Goal: Task Accomplishment & Management: Use online tool/utility

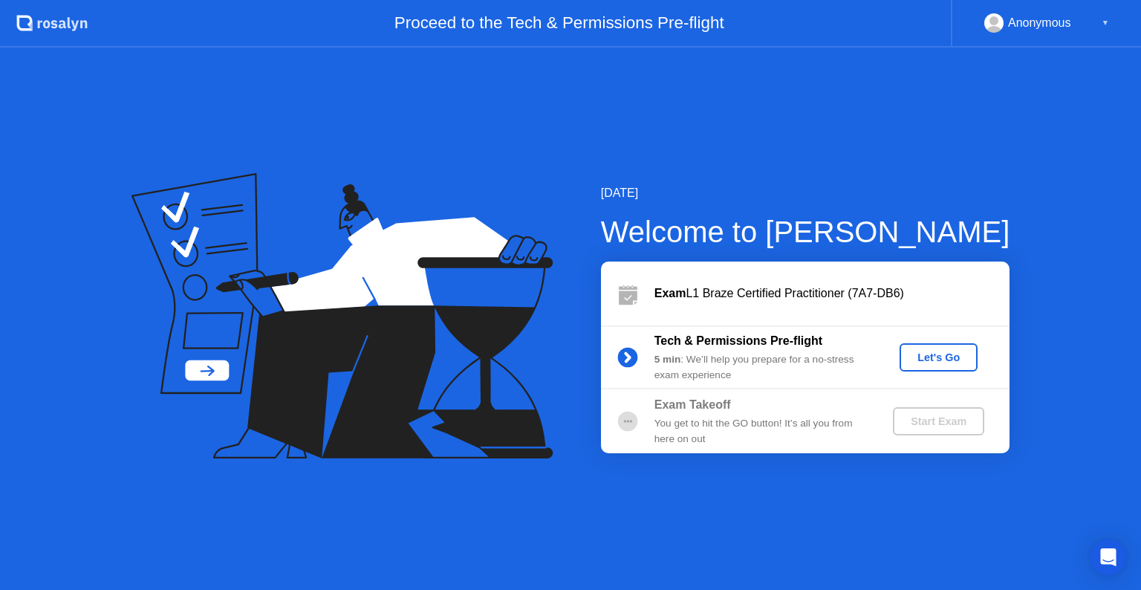
click at [926, 353] on div "Let's Go" at bounding box center [939, 357] width 66 height 12
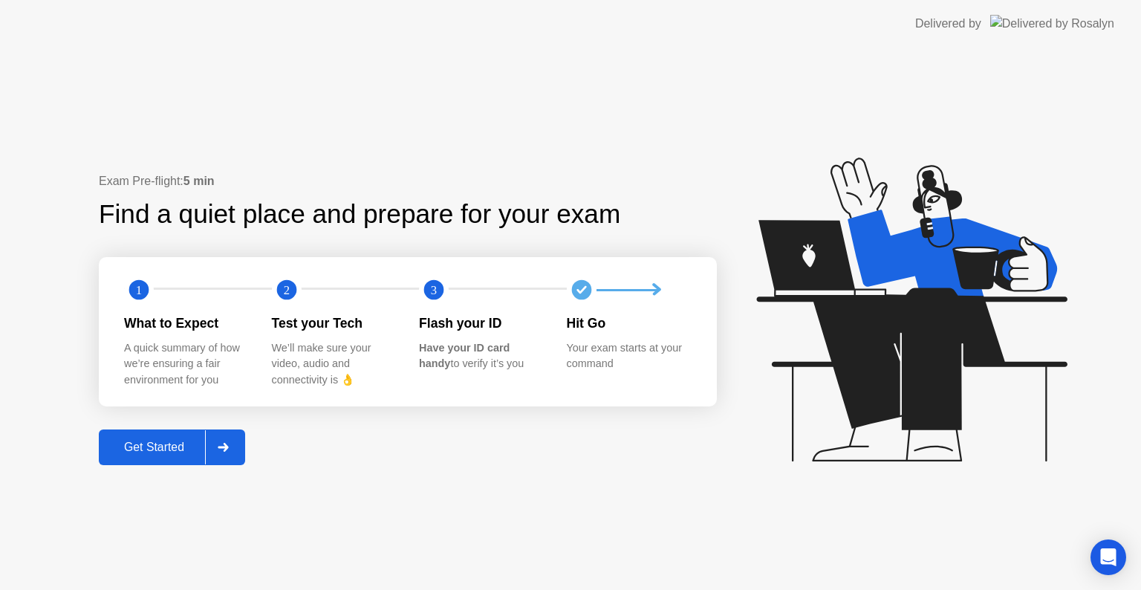
click at [153, 444] on div "Get Started" at bounding box center [154, 447] width 102 height 13
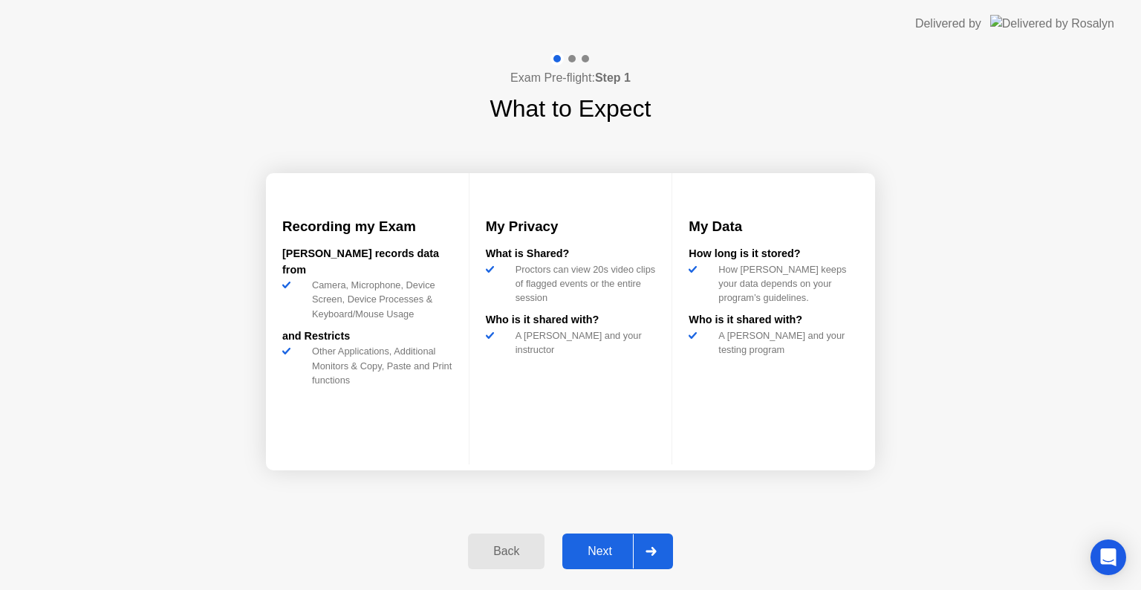
click at [602, 550] on div "Next" at bounding box center [600, 551] width 66 height 13
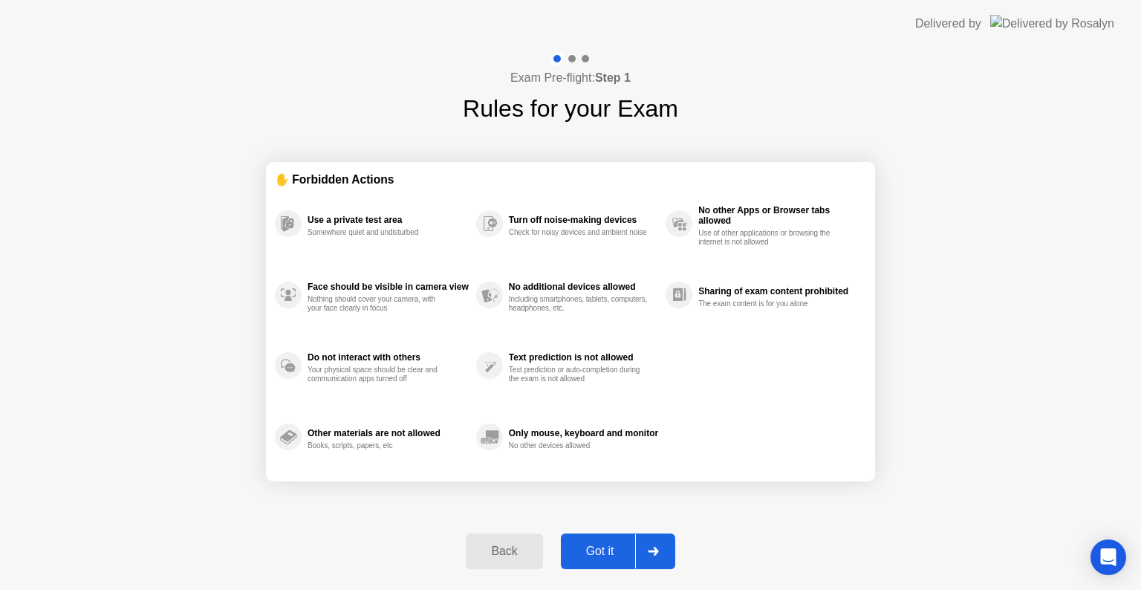
click at [603, 550] on div "Got it" at bounding box center [600, 551] width 70 height 13
select select "**********"
select select "*******"
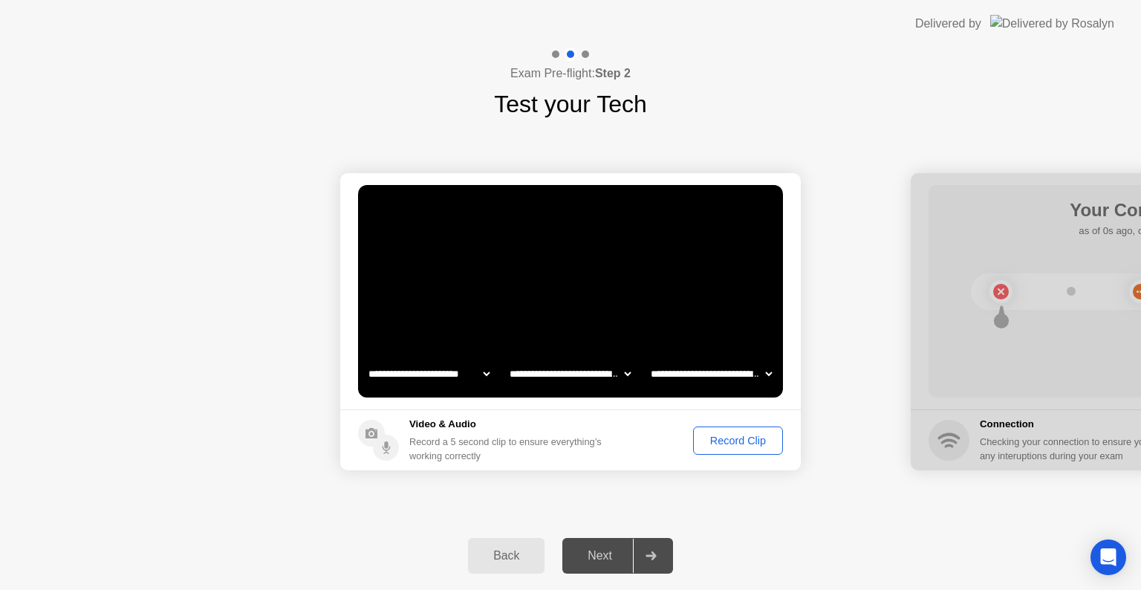
click at [737, 436] on div "Record Clip" at bounding box center [737, 441] width 79 height 12
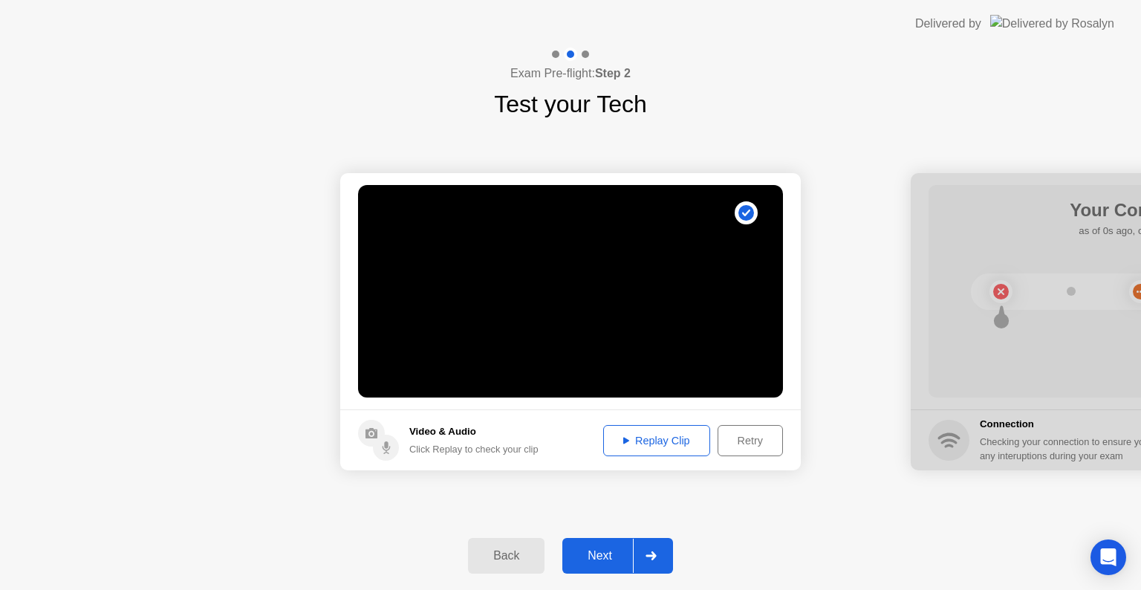
click at [608, 543] on button "Next" at bounding box center [617, 556] width 111 height 36
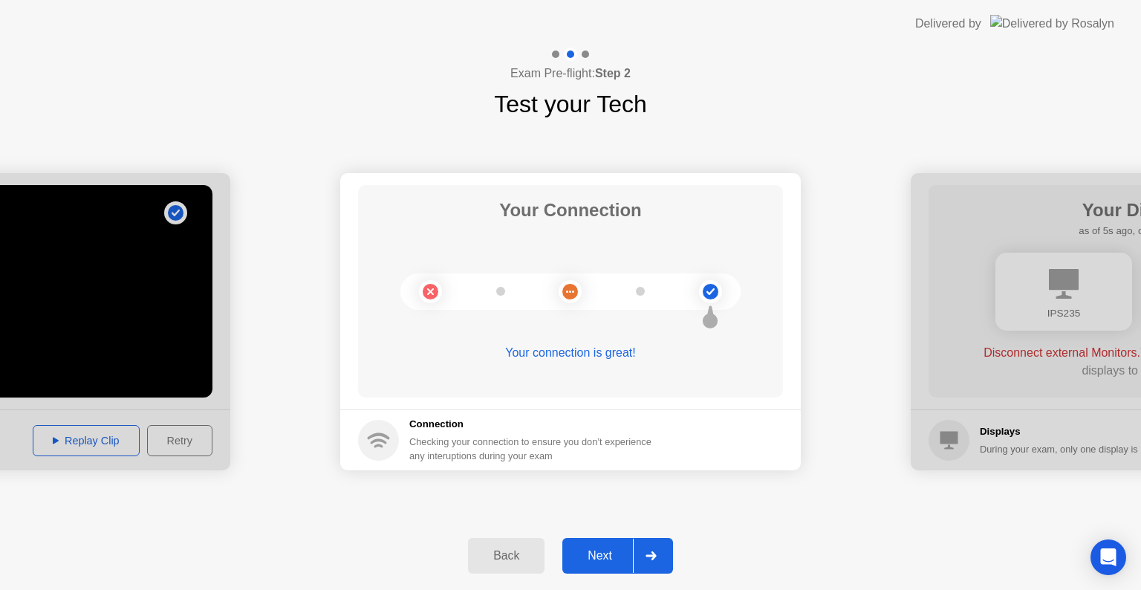
click at [608, 554] on div "Next" at bounding box center [600, 555] width 66 height 13
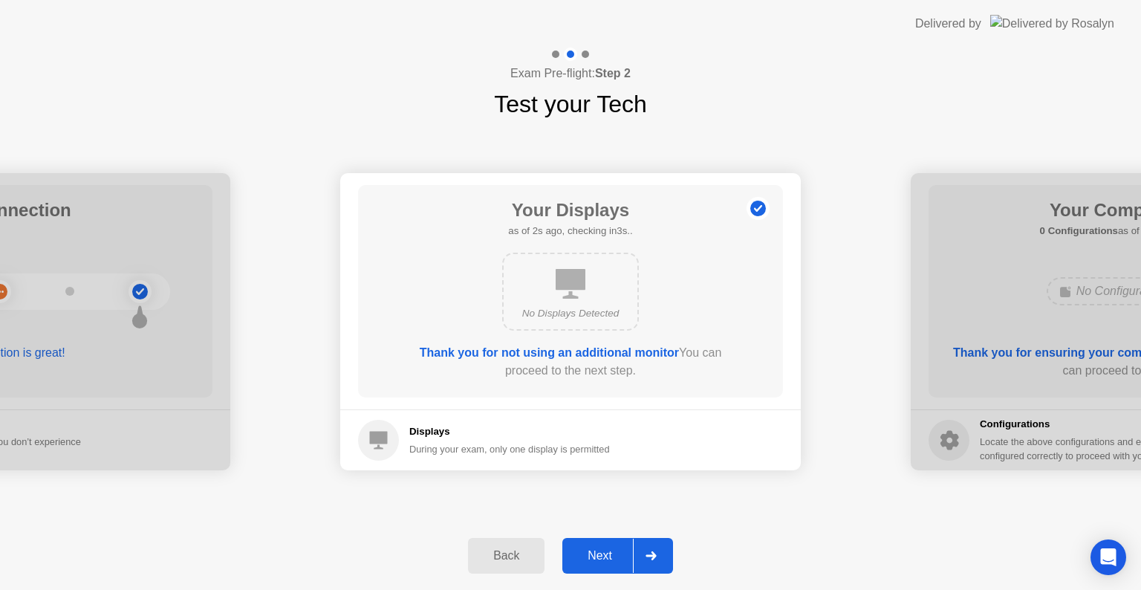
click at [606, 549] on div "Next" at bounding box center [600, 555] width 66 height 13
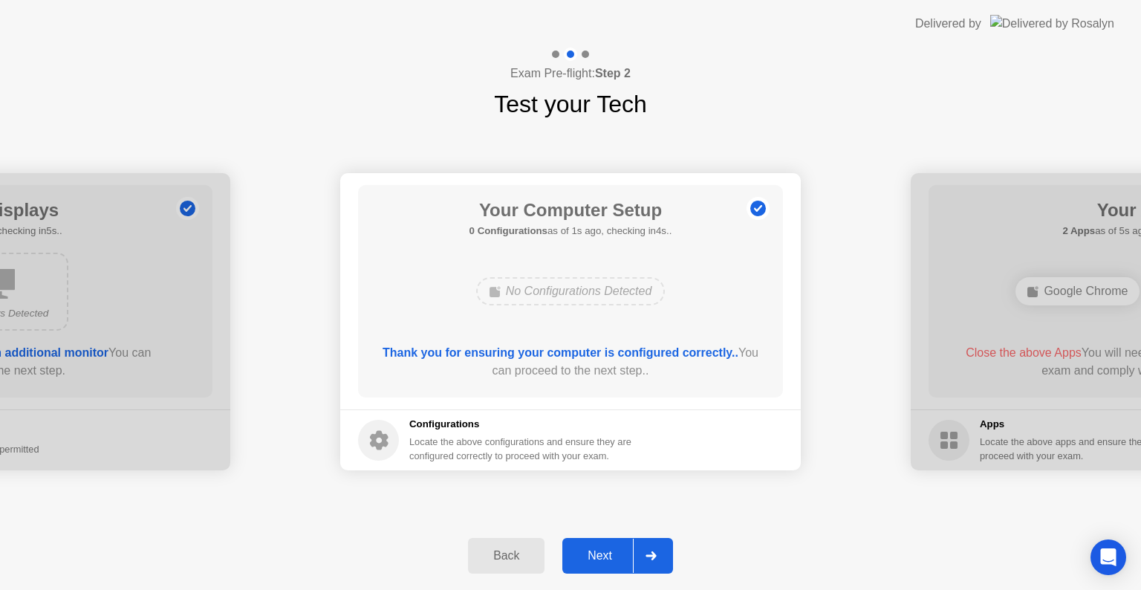
click at [606, 549] on div "Next" at bounding box center [600, 555] width 66 height 13
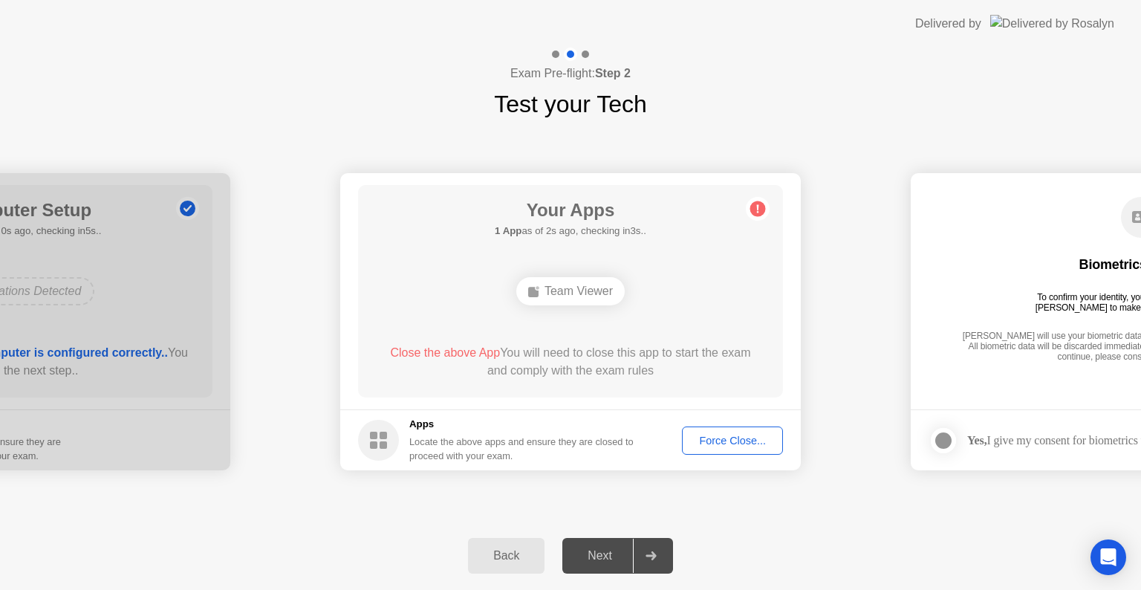
click at [732, 446] on div "Force Close..." at bounding box center [732, 441] width 91 height 12
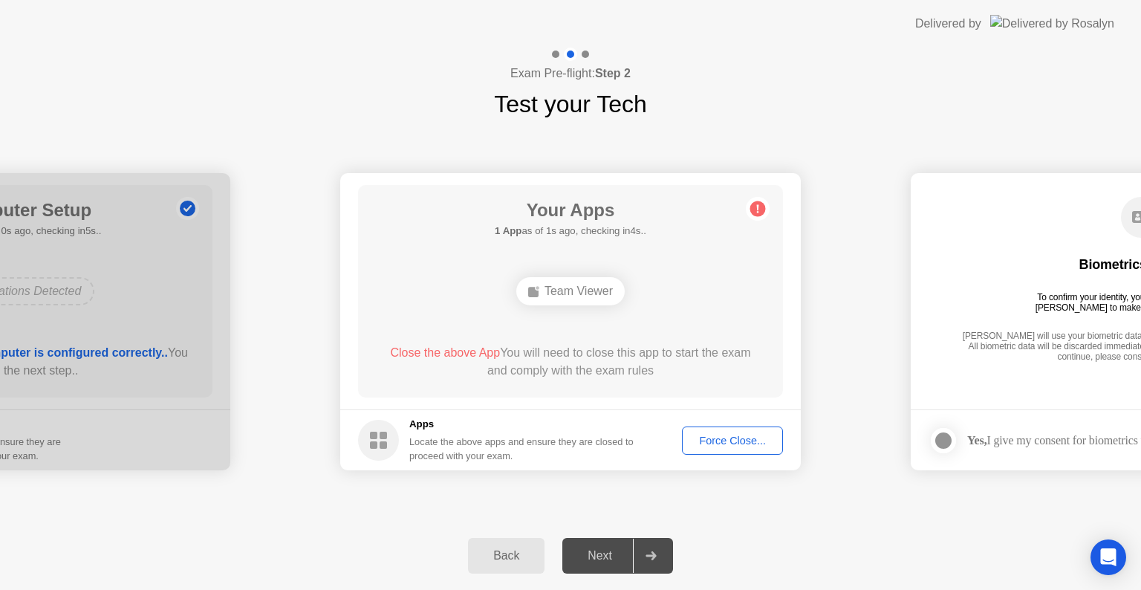
click at [438, 354] on span "Close the above App" at bounding box center [445, 352] width 110 height 13
click at [609, 561] on div "Next" at bounding box center [600, 555] width 66 height 13
click at [660, 562] on div at bounding box center [651, 556] width 36 height 34
click at [755, 211] on circle at bounding box center [758, 209] width 16 height 16
click at [597, 296] on div "Team Viewer" at bounding box center [570, 291] width 108 height 28
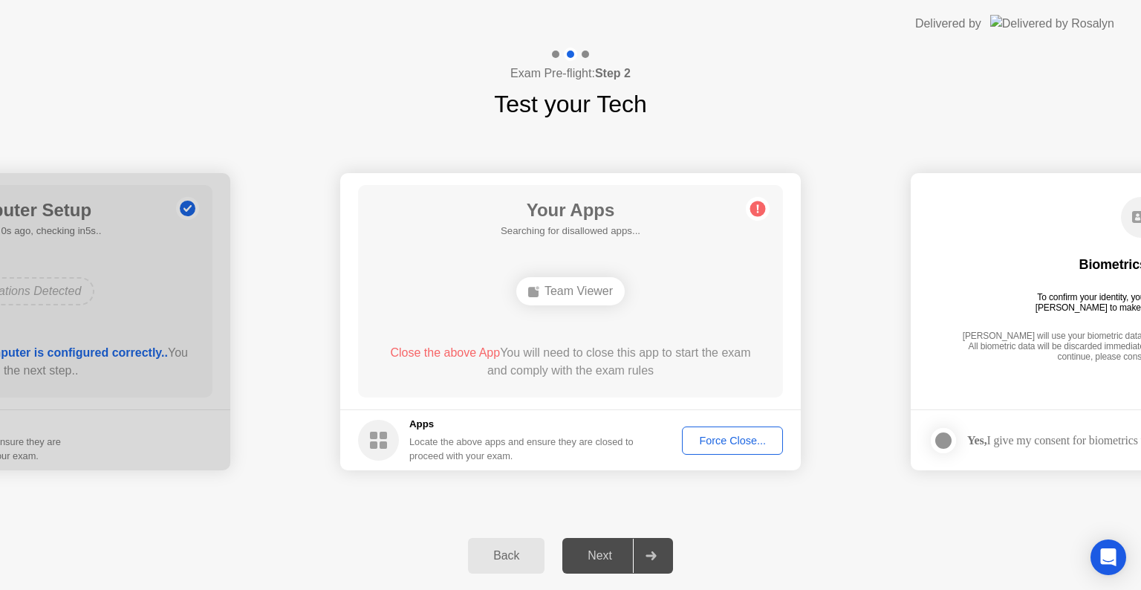
click at [403, 440] on div "Apps Locate the above apps and ensure they are closed to proceed with your exam." at bounding box center [496, 440] width 276 height 46
click at [417, 428] on h5 "Apps" at bounding box center [521, 424] width 225 height 15
click at [759, 446] on div "Force Close..." at bounding box center [732, 441] width 91 height 12
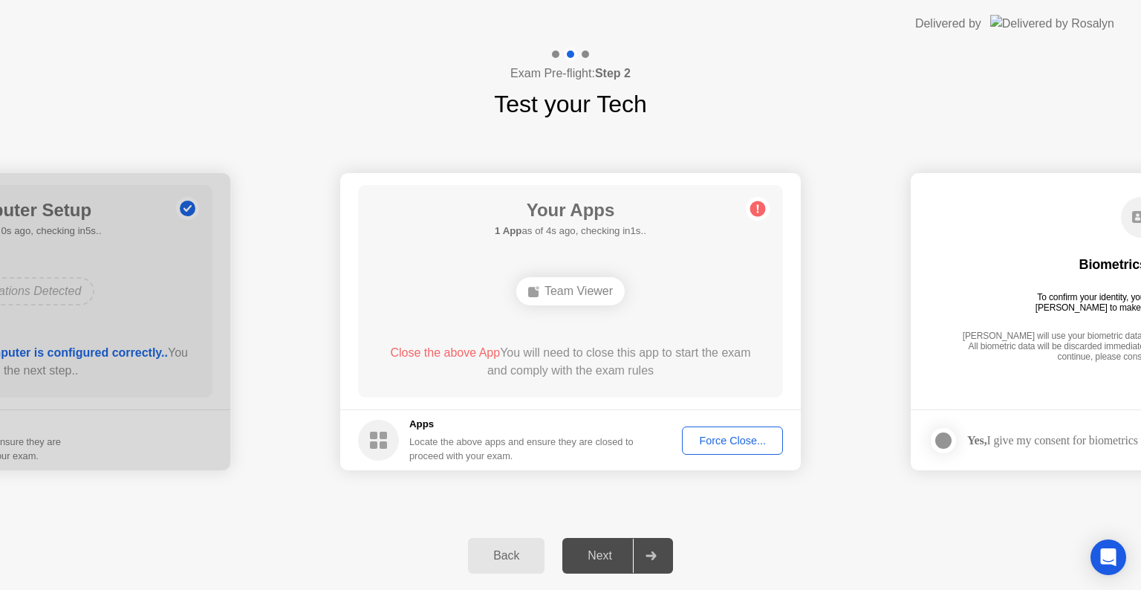
click at [432, 429] on h5 "Apps" at bounding box center [521, 424] width 225 height 15
click at [761, 207] on circle at bounding box center [758, 209] width 16 height 16
click at [511, 279] on div "Team Viewer" at bounding box center [570, 291] width 340 height 40
click at [556, 288] on div "Team Viewer" at bounding box center [570, 291] width 108 height 28
click at [747, 444] on div "Force Close..." at bounding box center [732, 441] width 91 height 12
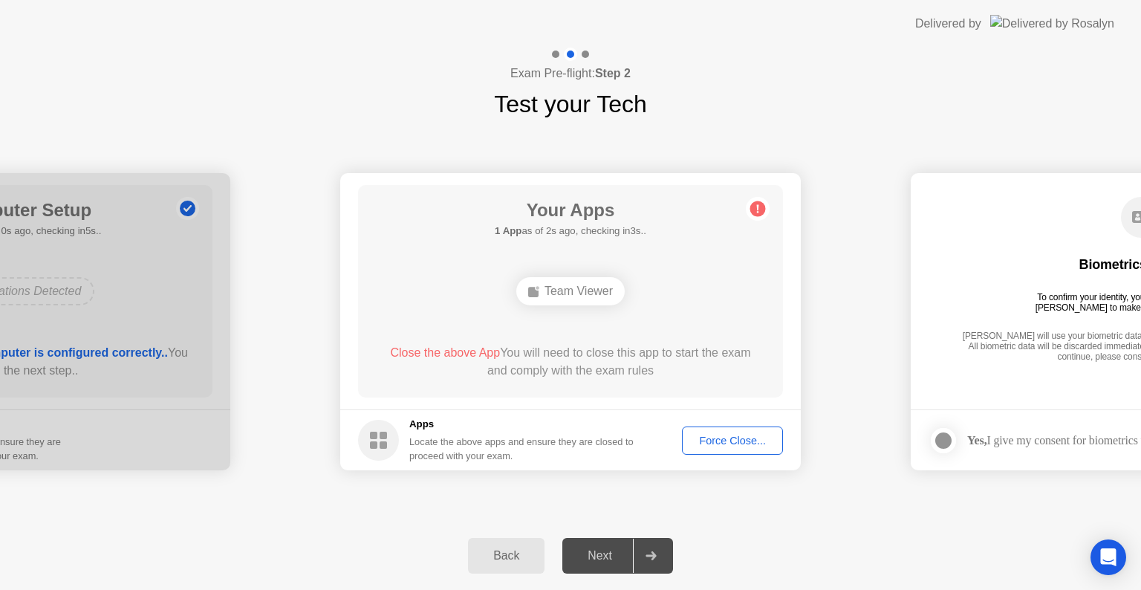
click at [734, 444] on div "Force Close..." at bounding box center [732, 441] width 91 height 12
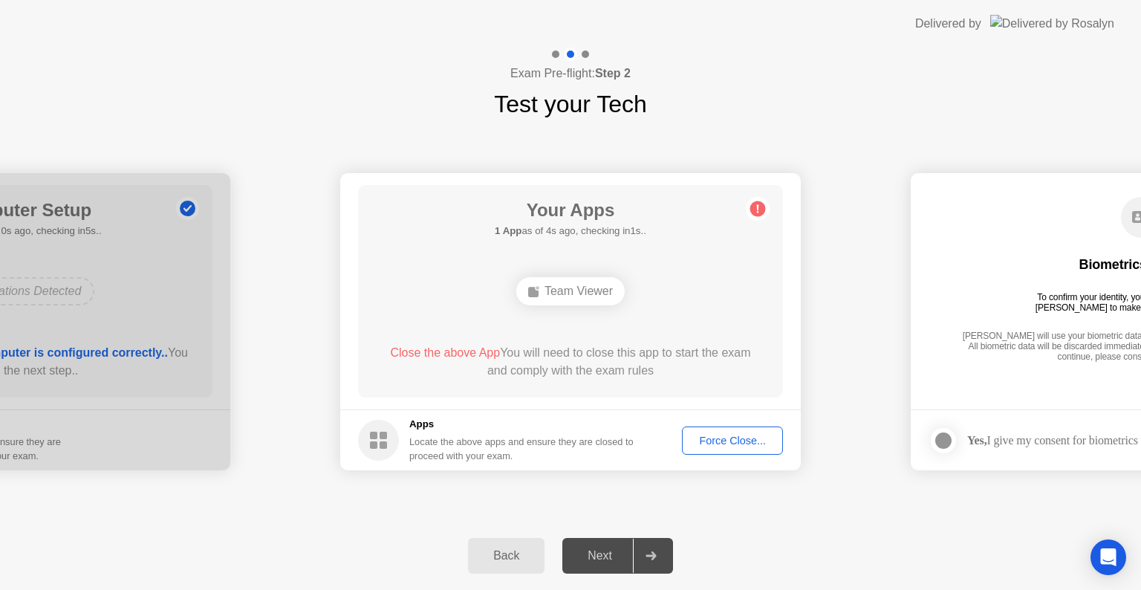
click at [1007, 320] on div "Biometrics Consent To confirm your identity, your testing program requires [PER…" at bounding box center [1141, 280] width 425 height 191
click at [651, 551] on icon at bounding box center [651, 555] width 11 height 9
click at [625, 553] on div "Next" at bounding box center [600, 555] width 66 height 13
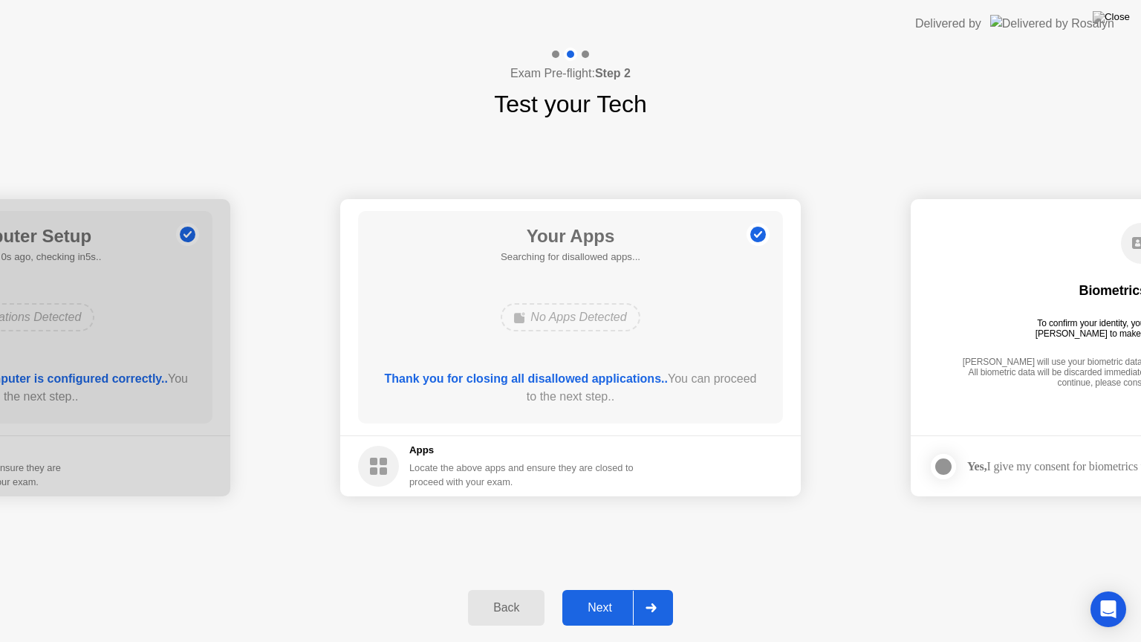
click at [657, 589] on icon at bounding box center [651, 607] width 11 height 9
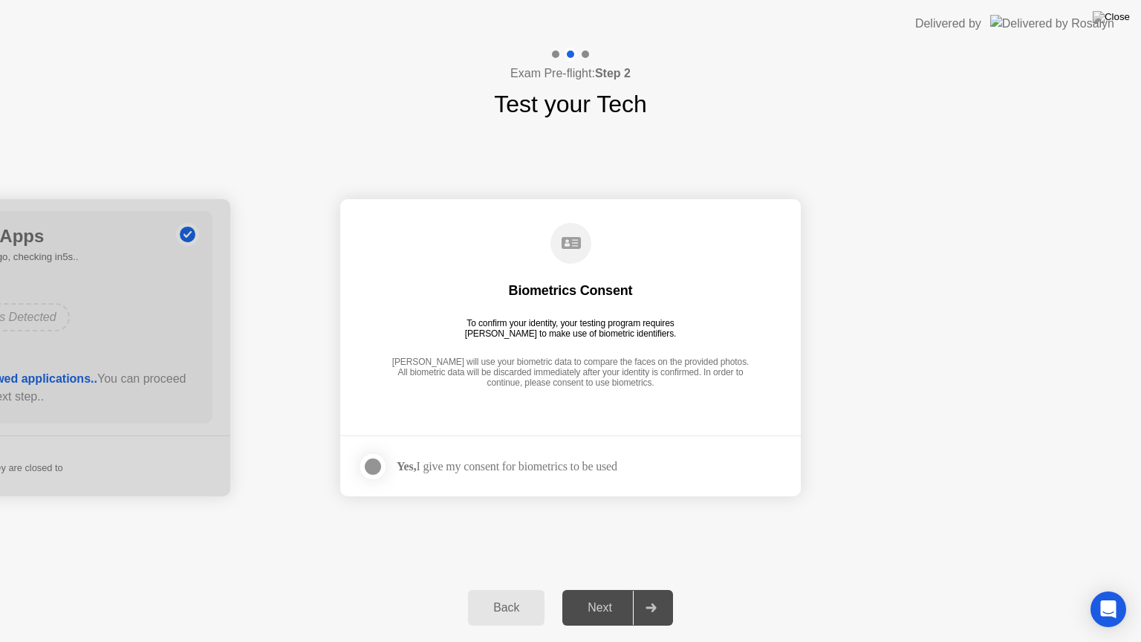
click at [579, 449] on footer "Yes, I give my consent for biometrics to be used" at bounding box center [570, 465] width 461 height 61
click at [443, 461] on div "Yes, I give my consent for biometrics to be used" at bounding box center [507, 466] width 221 height 14
click at [374, 464] on div at bounding box center [373, 467] width 18 height 18
click at [599, 589] on div "Next" at bounding box center [600, 607] width 66 height 13
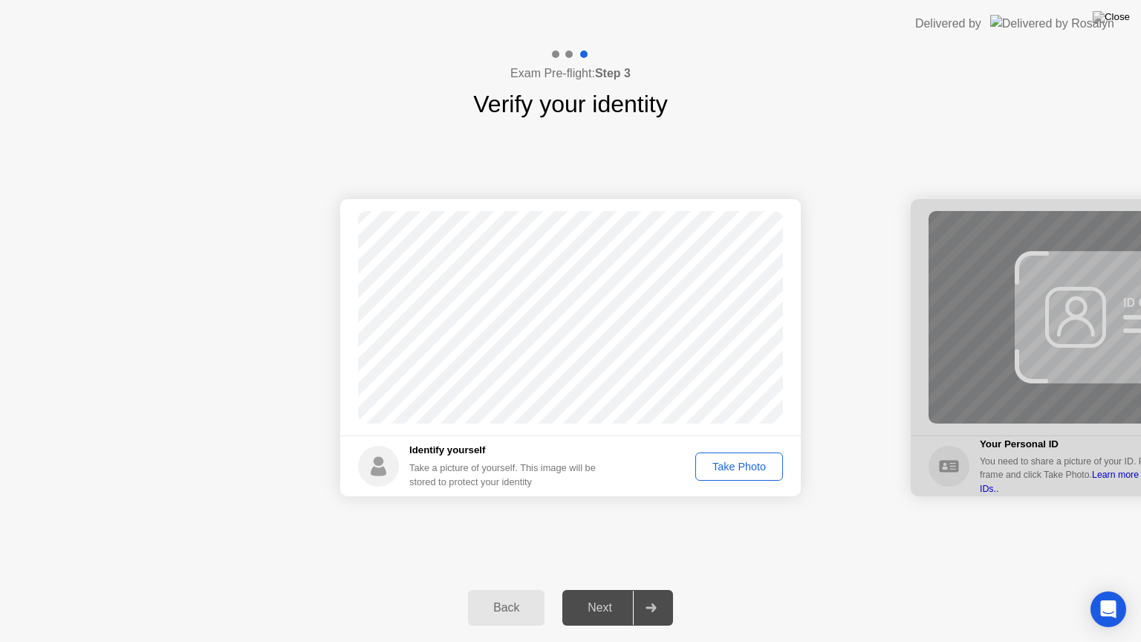
click at [746, 466] on div "Take Photo" at bounding box center [739, 467] width 77 height 12
click at [596, 589] on div "Next" at bounding box center [600, 607] width 66 height 13
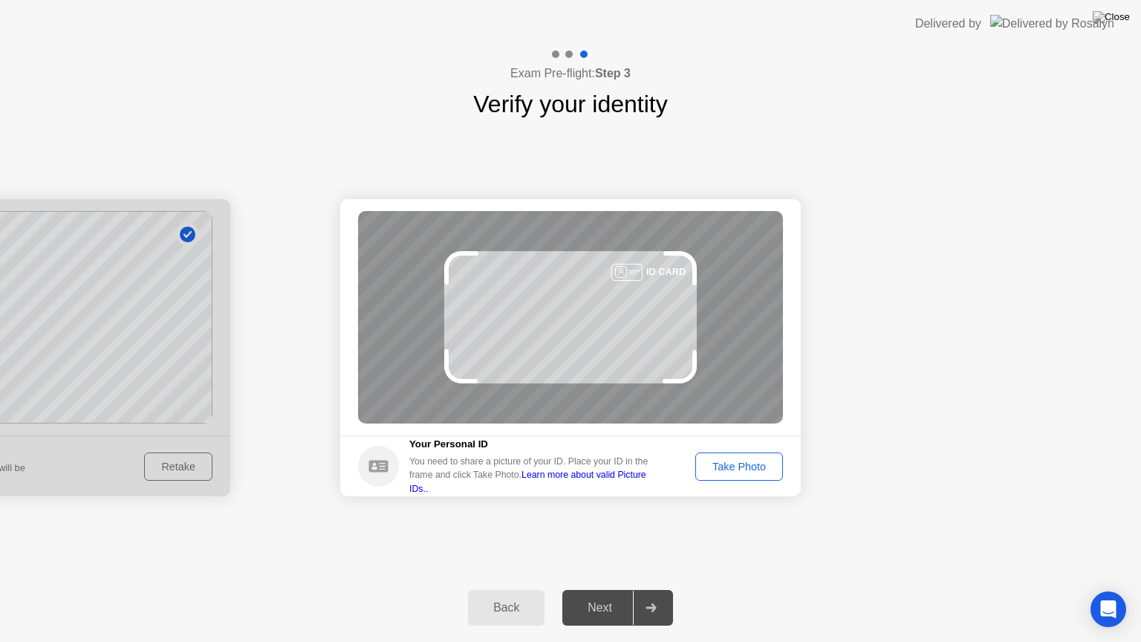
click at [749, 462] on div "Take Photo" at bounding box center [739, 467] width 77 height 12
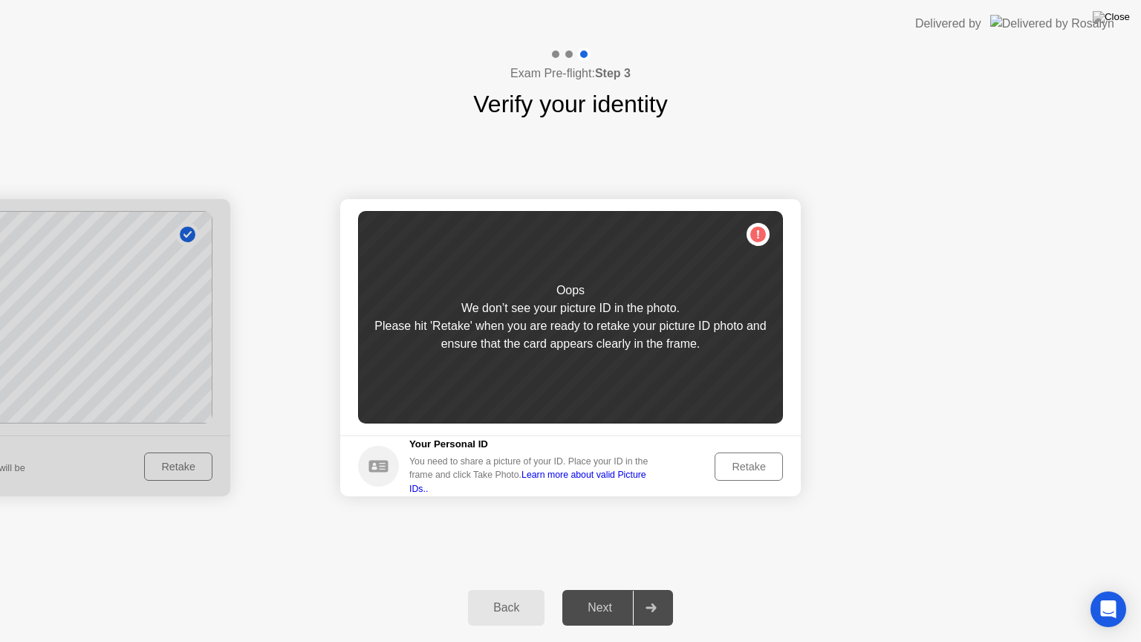
click at [768, 457] on button "Retake" at bounding box center [749, 466] width 68 height 28
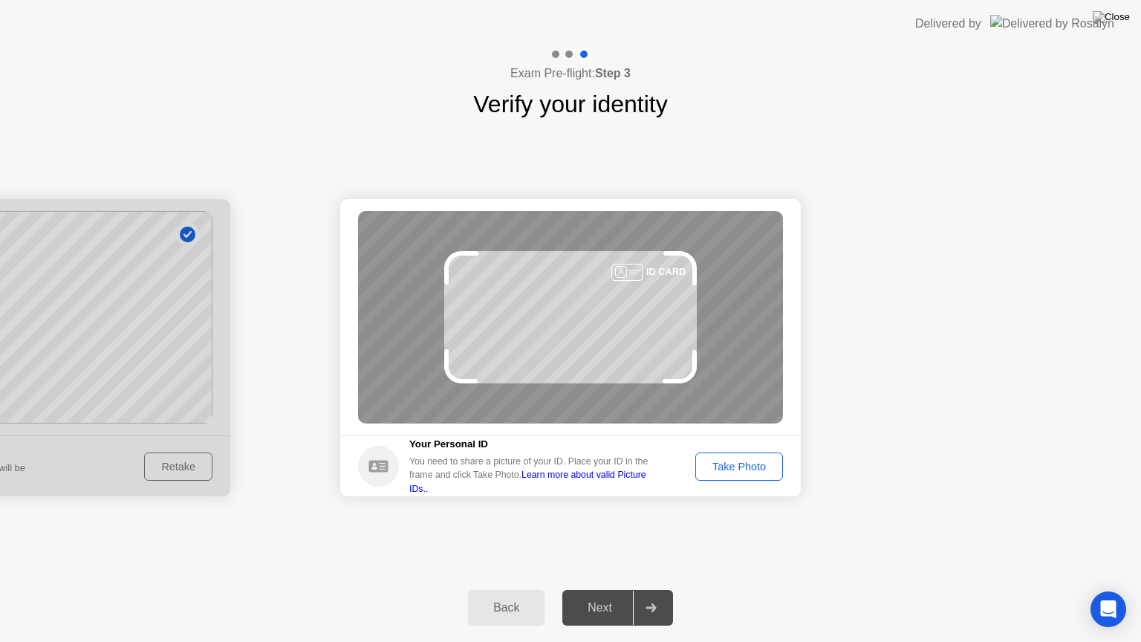
click at [725, 466] on div "Take Photo" at bounding box center [739, 467] width 77 height 12
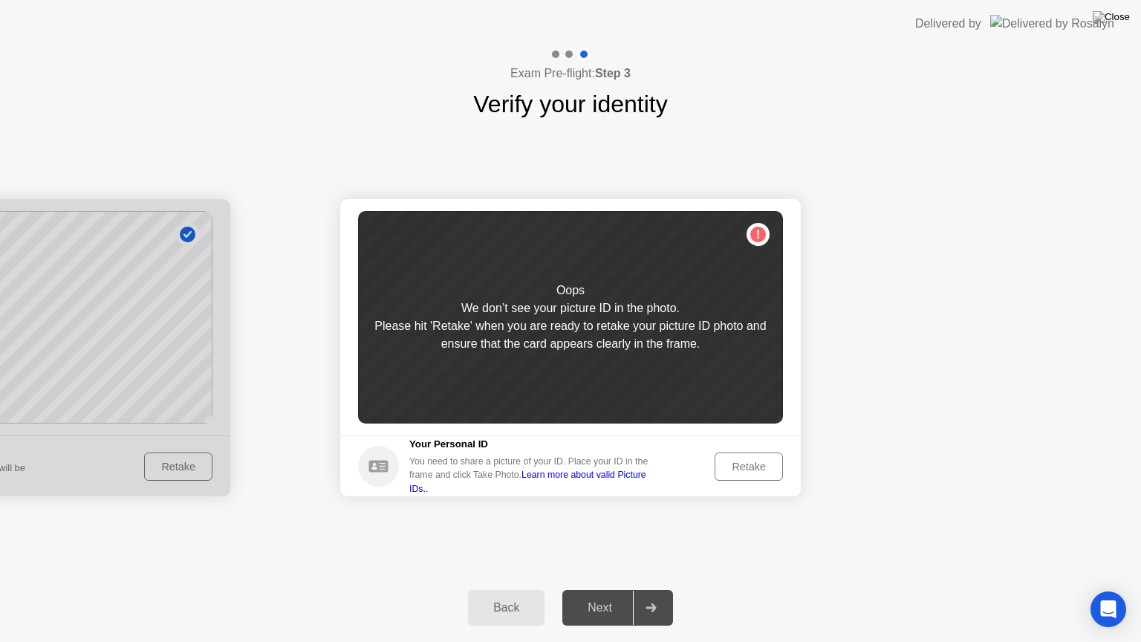
click at [417, 443] on h5 "Your Personal ID" at bounding box center [534, 444] width 250 height 15
click at [511, 589] on div "Back" at bounding box center [506, 607] width 68 height 13
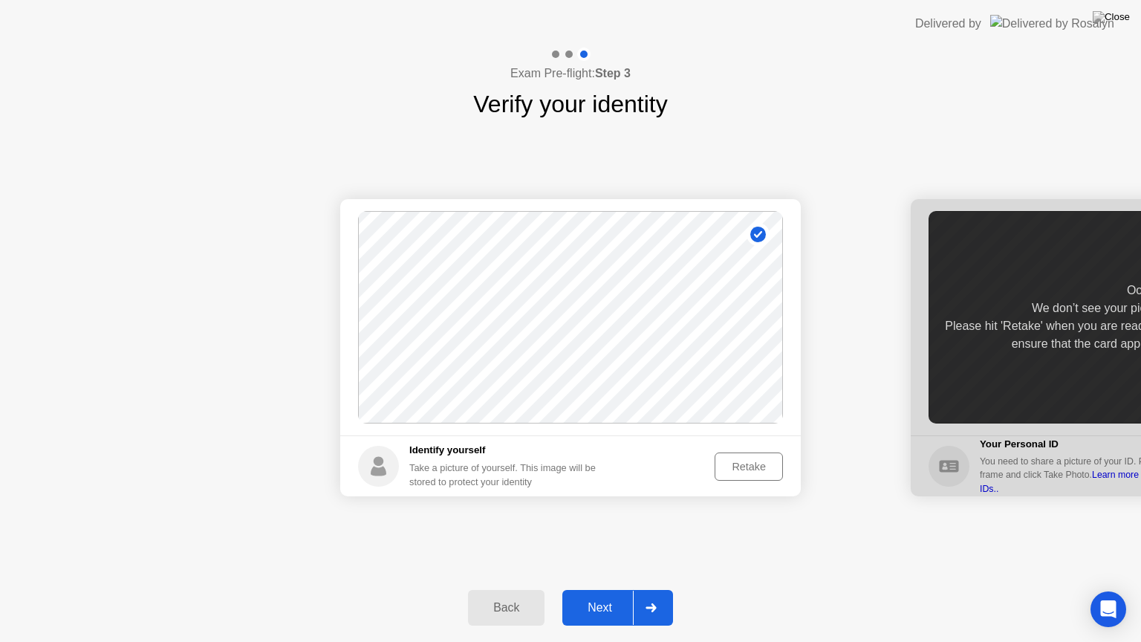
click at [605, 589] on div "Next" at bounding box center [600, 607] width 66 height 13
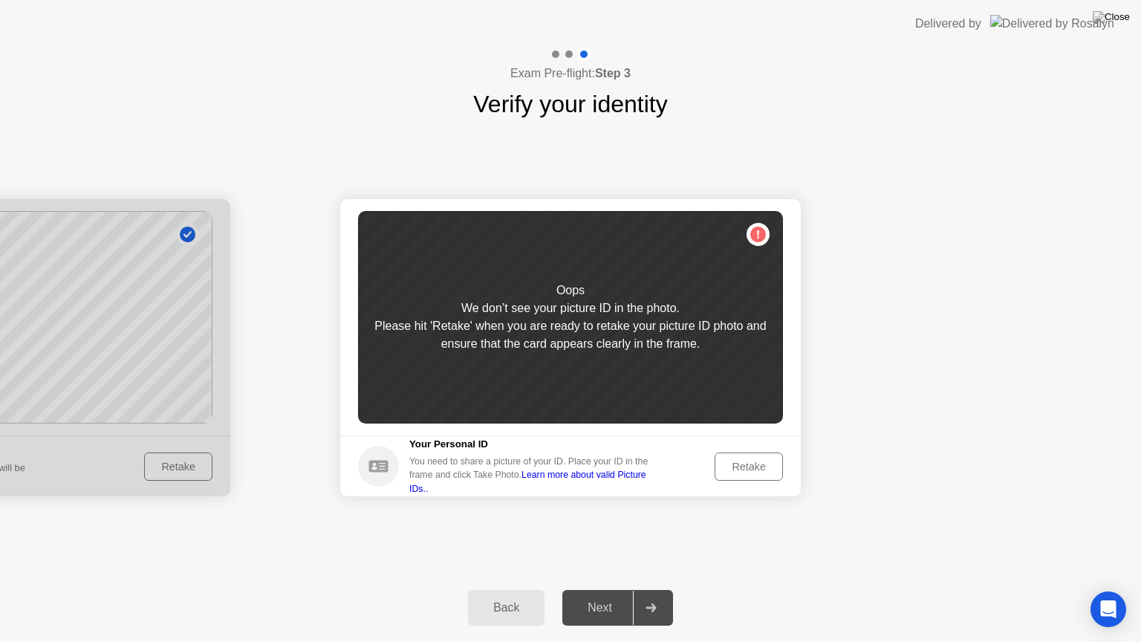
click at [513, 589] on div "Back" at bounding box center [506, 607] width 68 height 13
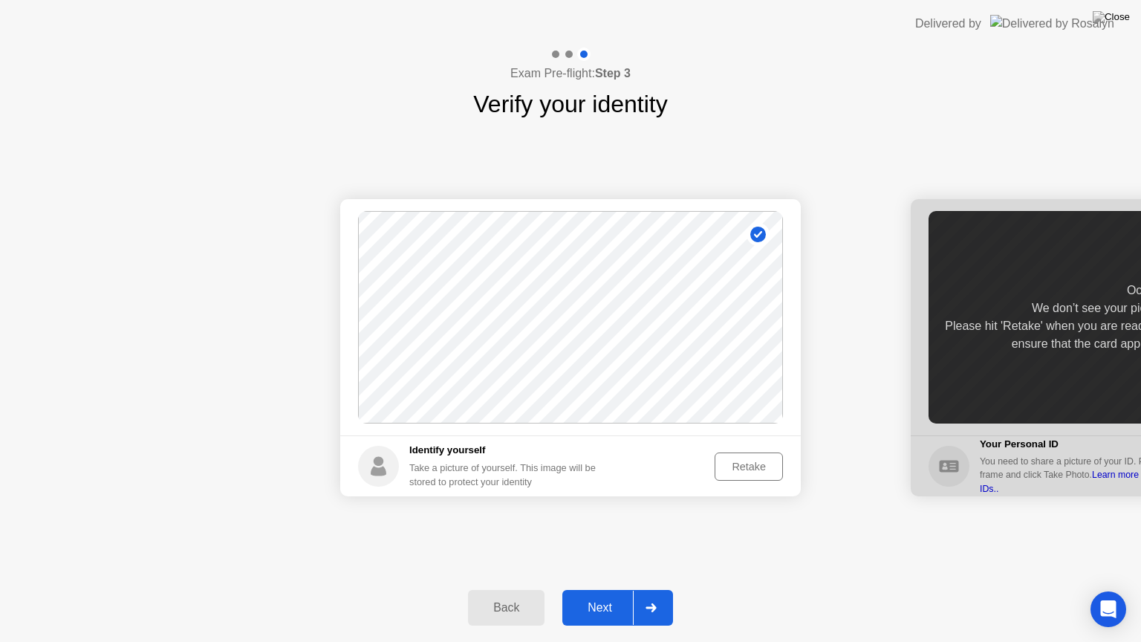
click at [753, 465] on div "Retake" at bounding box center [749, 467] width 58 height 12
click at [744, 466] on div "Take Photo" at bounding box center [739, 467] width 77 height 12
click at [607, 589] on div "Next" at bounding box center [600, 607] width 66 height 13
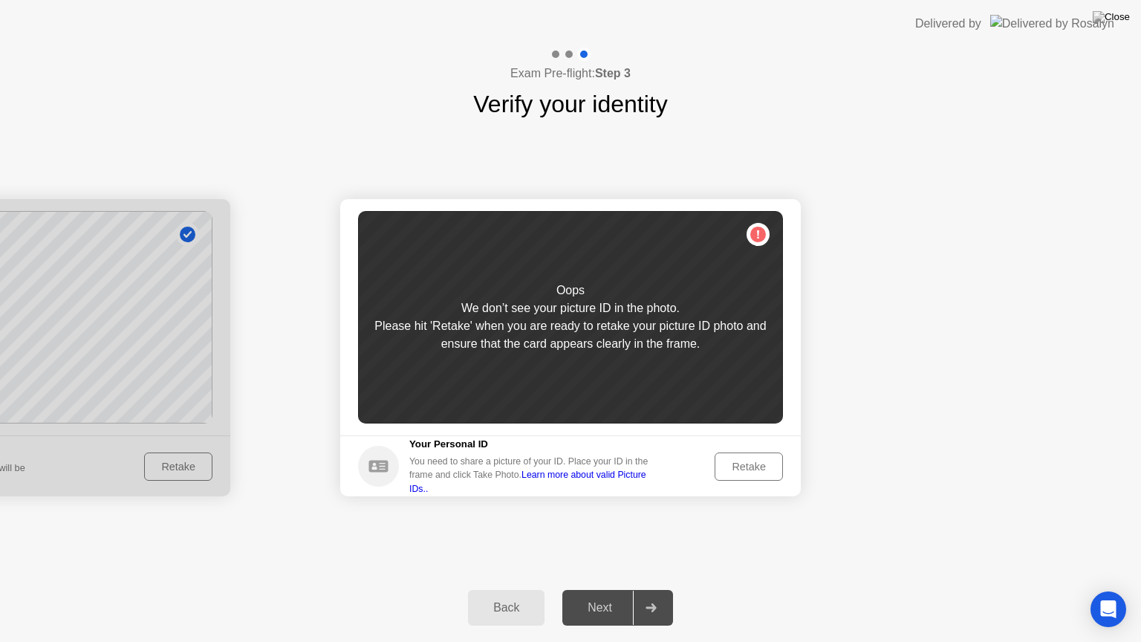
click at [750, 468] on div "Retake" at bounding box center [749, 467] width 58 height 12
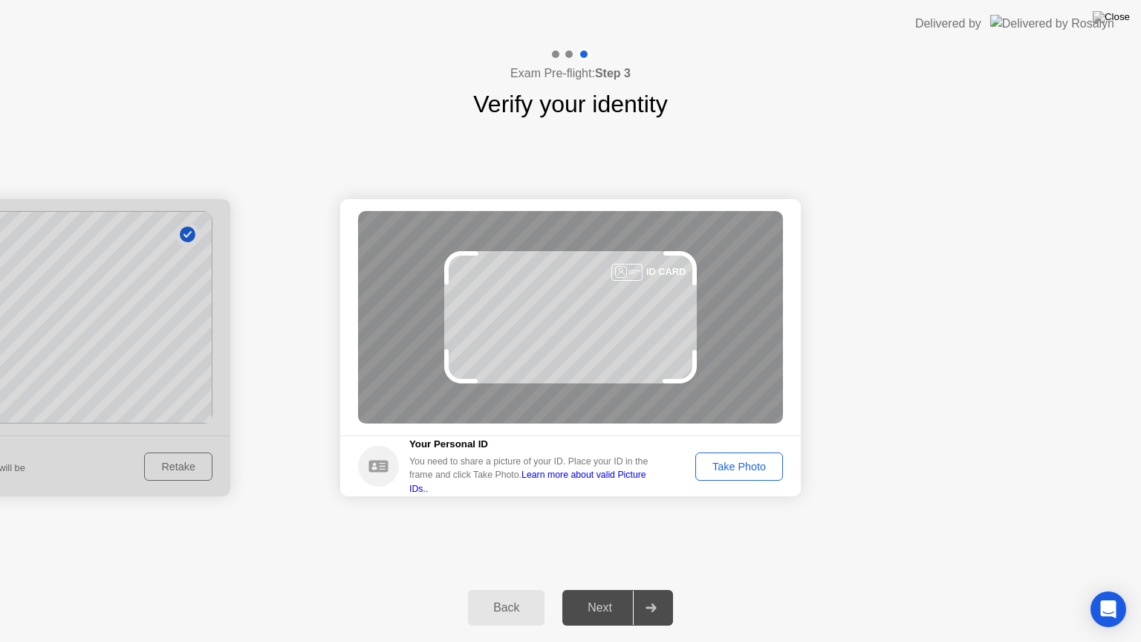
click at [750, 465] on div "Take Photo" at bounding box center [739, 467] width 77 height 12
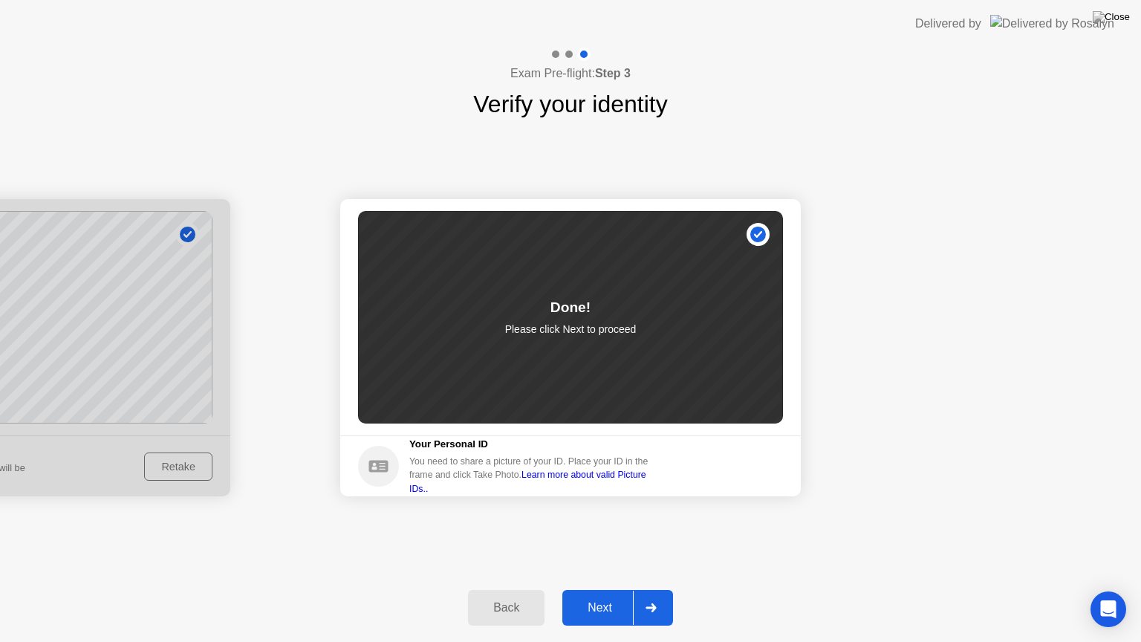
click at [599, 589] on div "Next" at bounding box center [600, 607] width 66 height 13
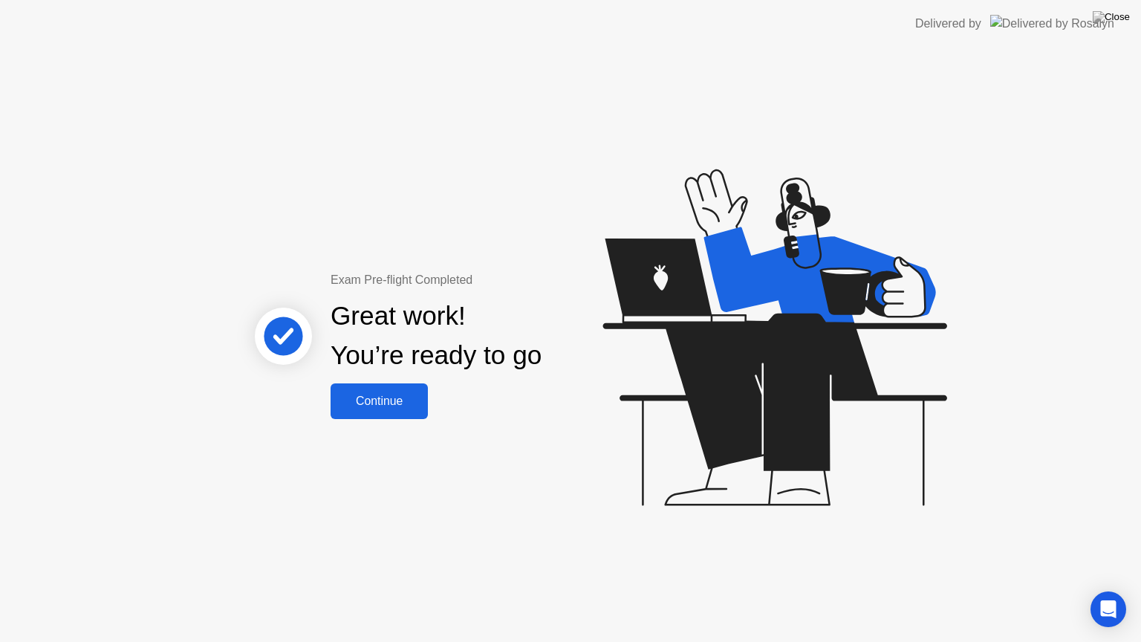
click at [374, 400] on div "Continue" at bounding box center [379, 400] width 88 height 13
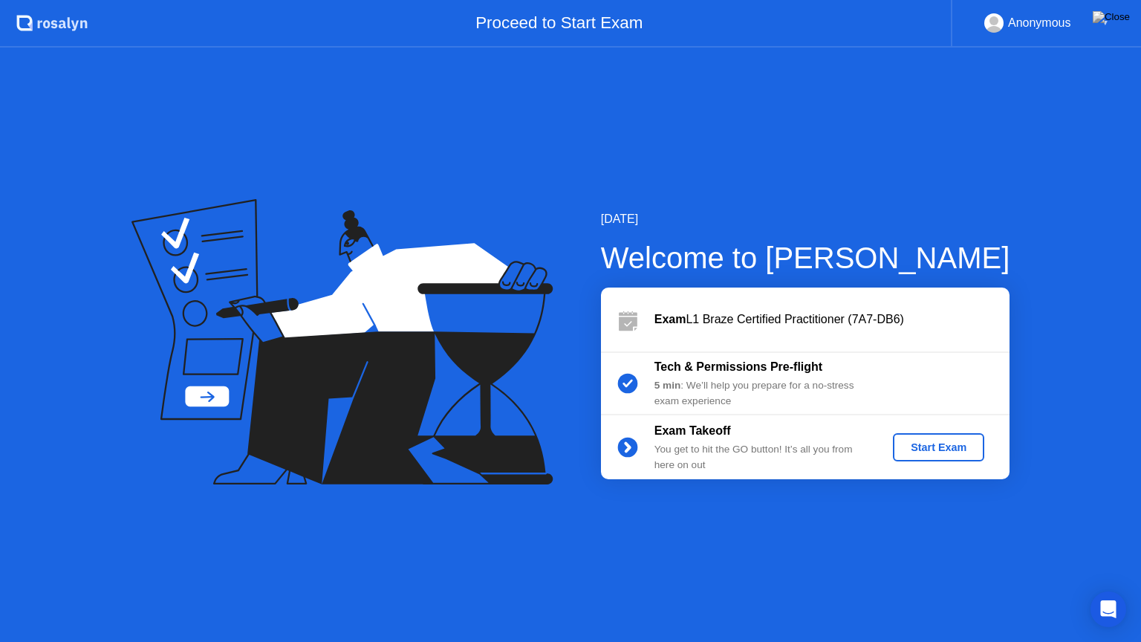
click at [933, 444] on div "Start Exam" at bounding box center [938, 447] width 79 height 12
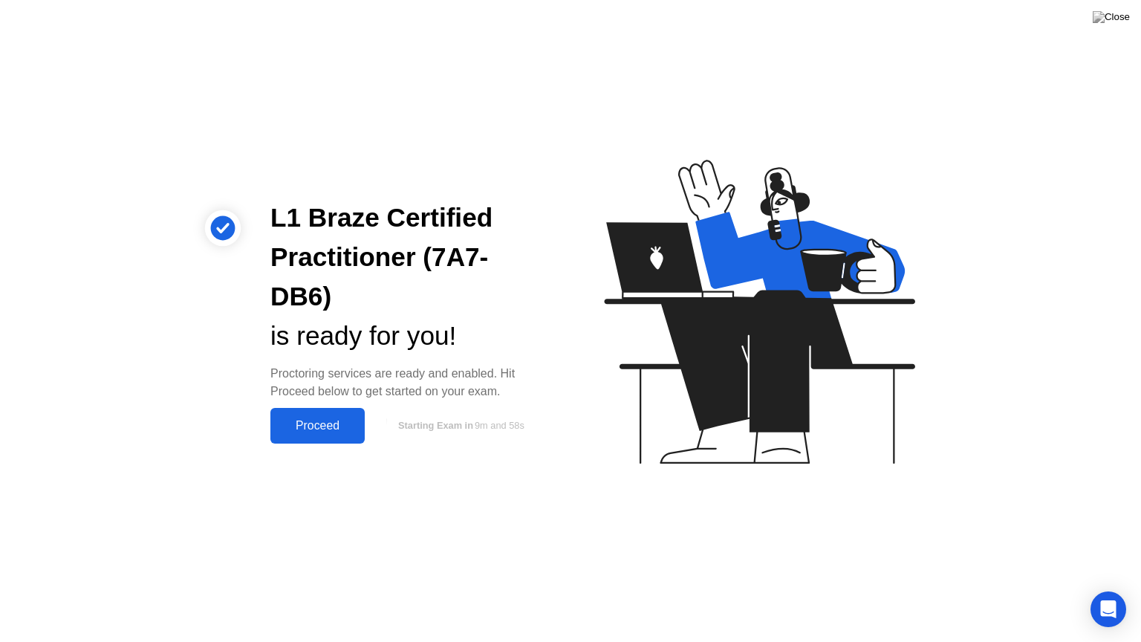
click at [309, 420] on div "Proceed" at bounding box center [317, 425] width 85 height 13
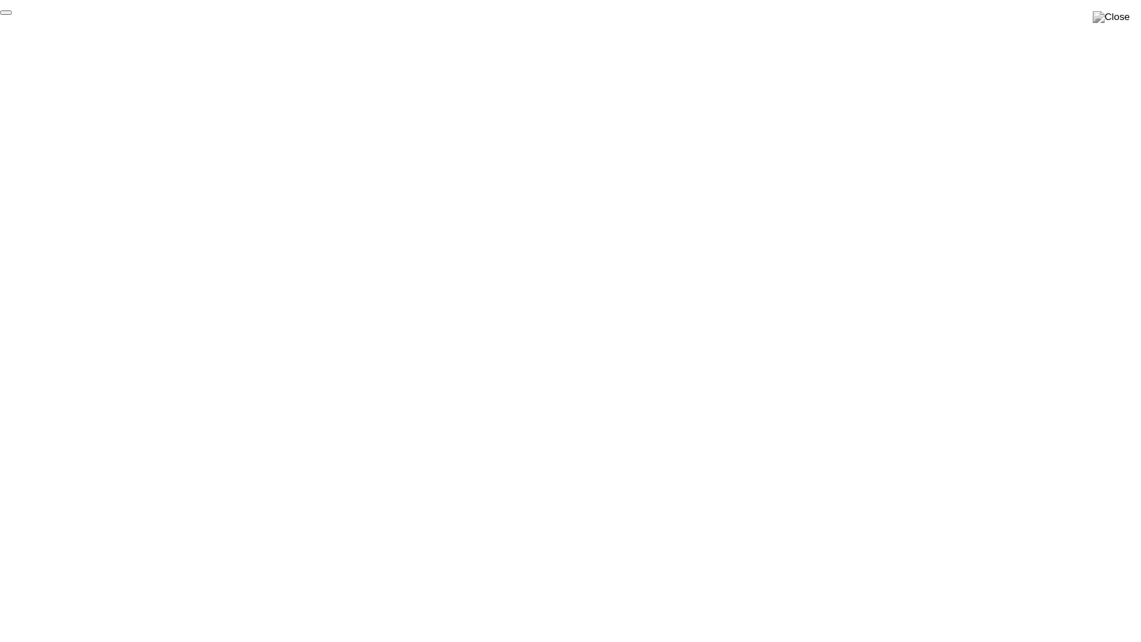
click div "End Proctoring Session"
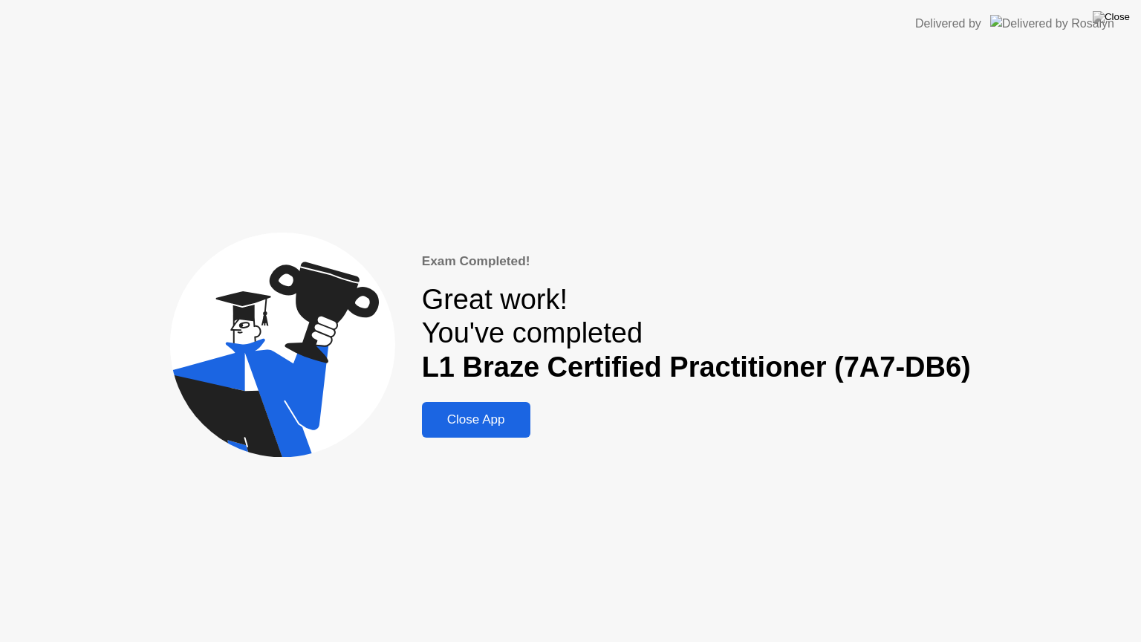
click at [496, 418] on div "Close App" at bounding box center [476, 419] width 100 height 15
